Goal: Task Accomplishment & Management: Manage account settings

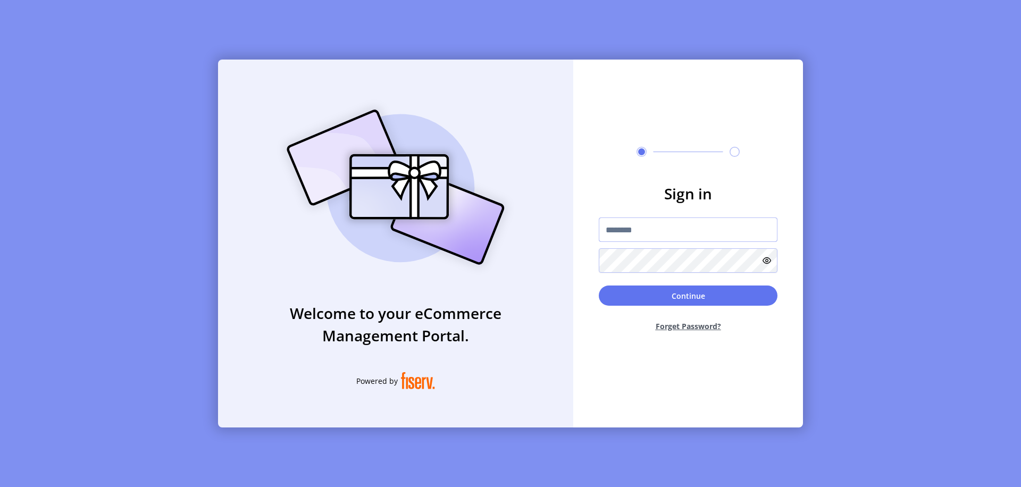
click at [688, 230] on input "text" at bounding box center [688, 229] width 179 height 24
type input "**********"
click at [688, 296] on button "Continue" at bounding box center [688, 296] width 179 height 20
